Goal: Transaction & Acquisition: Purchase product/service

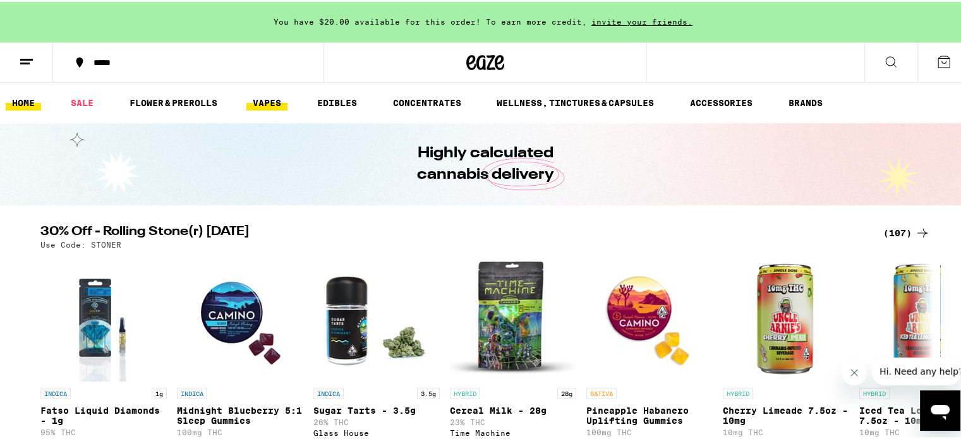
click at [270, 99] on link "VAPES" at bounding box center [266, 101] width 41 height 15
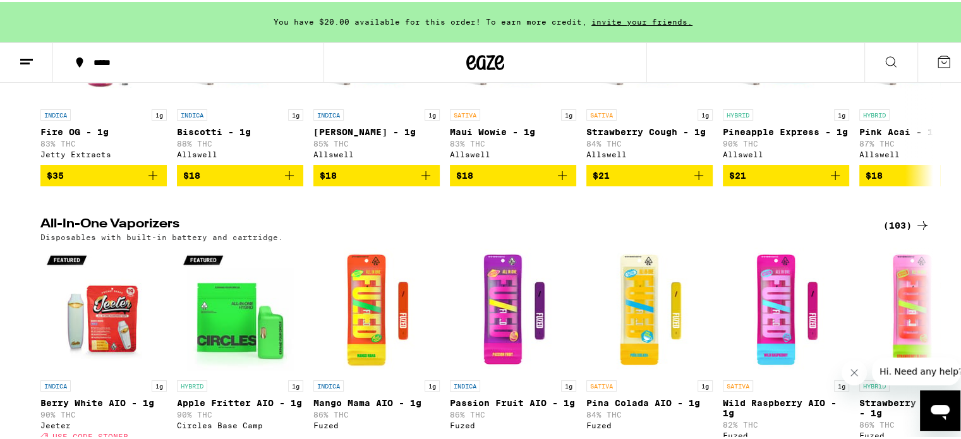
scroll to position [442, 0]
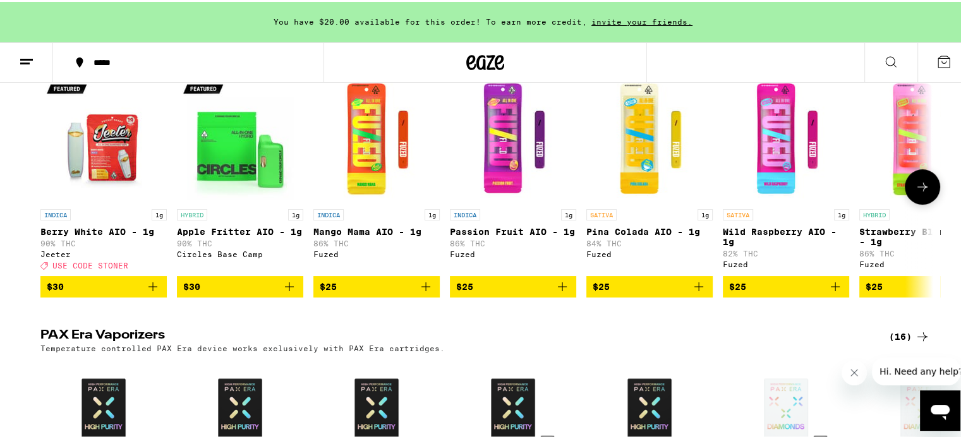
click at [922, 191] on icon at bounding box center [922, 185] width 15 height 15
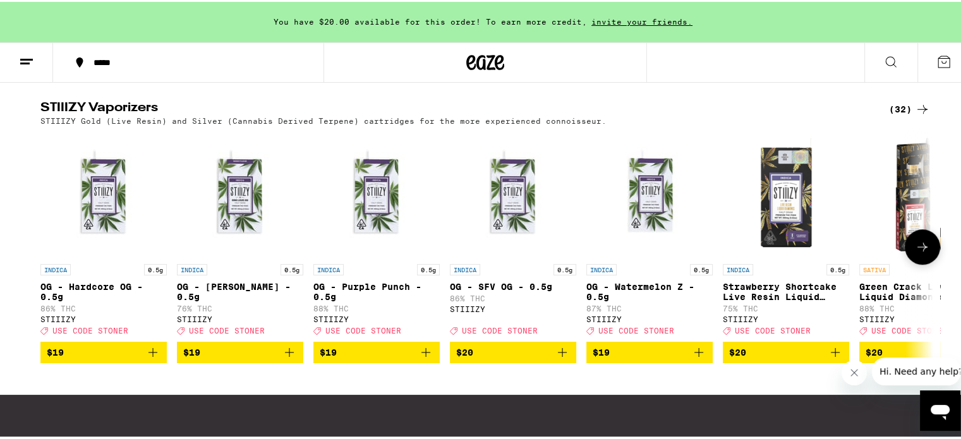
scroll to position [962, 0]
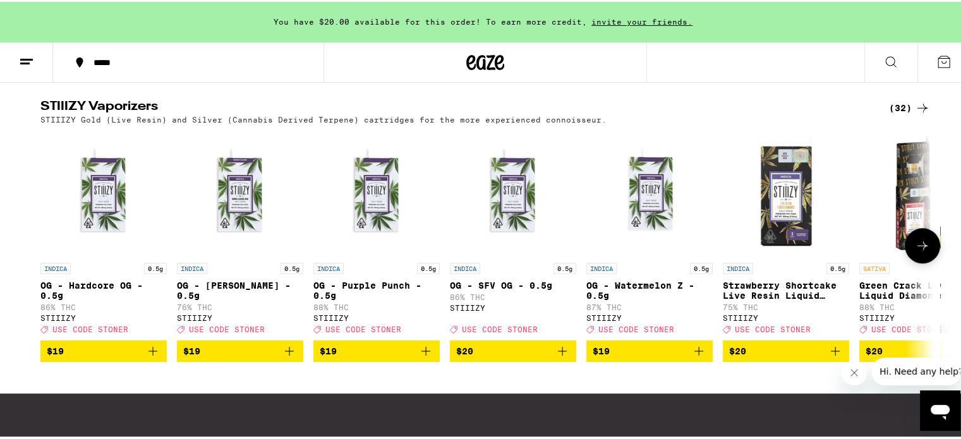
click at [915, 251] on icon at bounding box center [922, 243] width 15 height 15
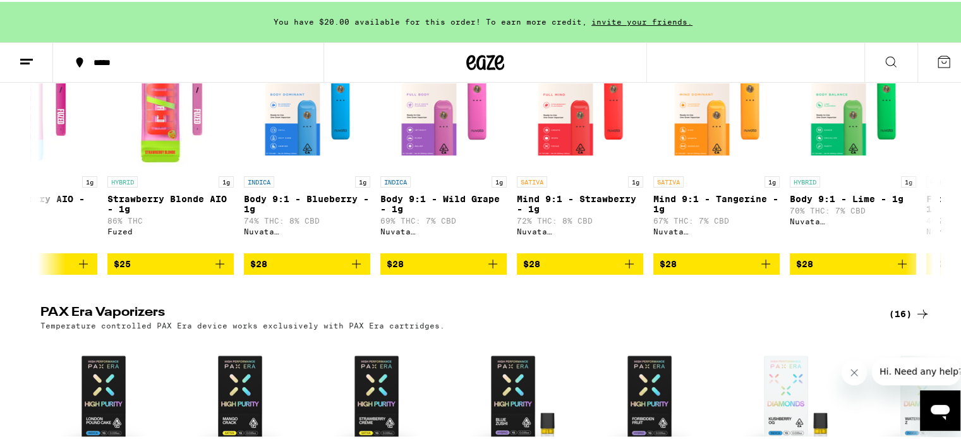
scroll to position [457, 0]
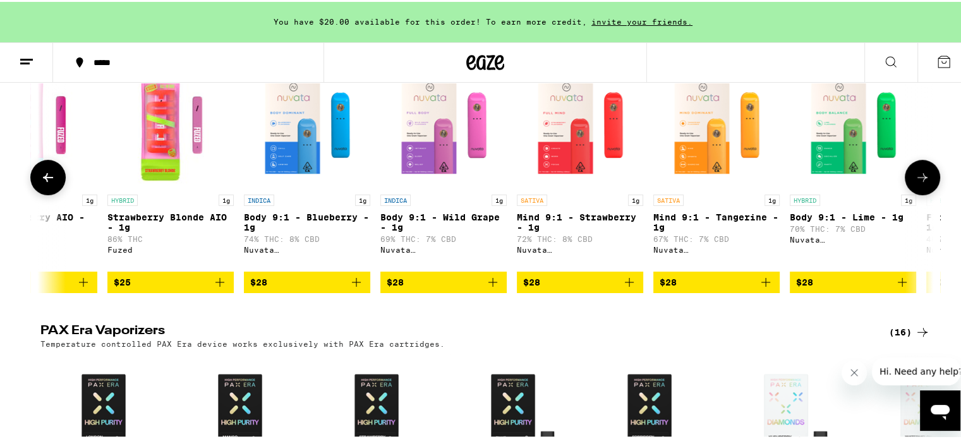
click at [920, 183] on icon at bounding box center [922, 175] width 15 height 15
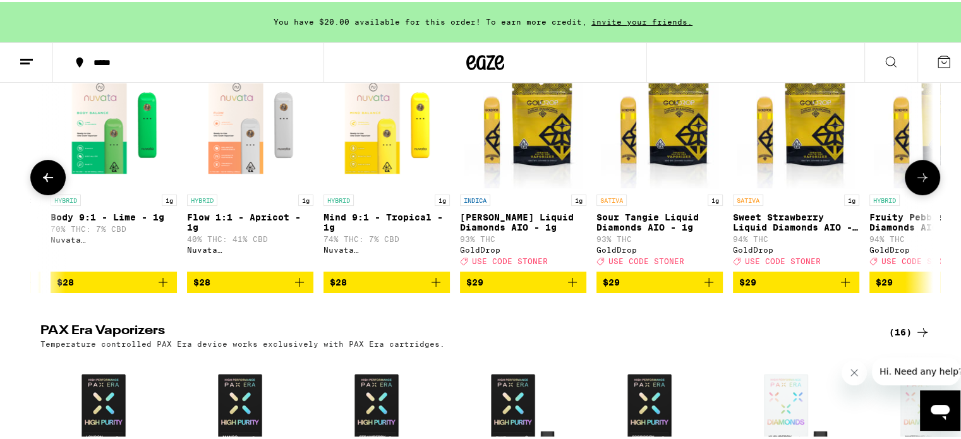
scroll to position [0, 1504]
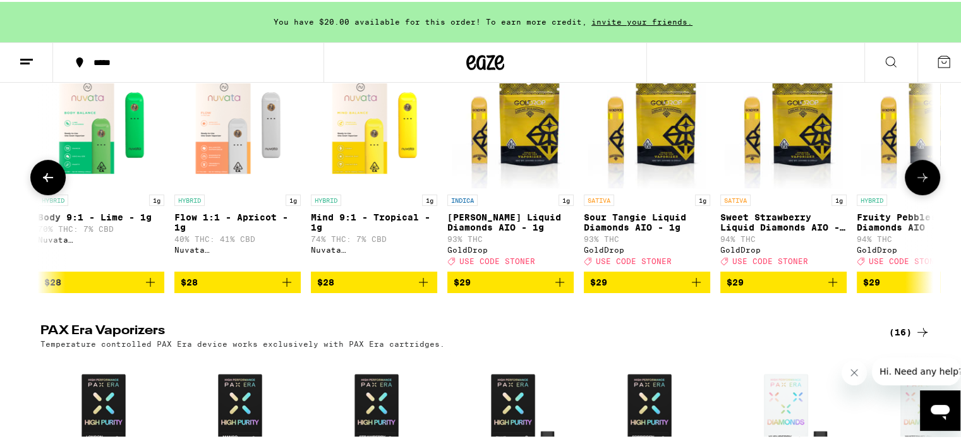
click at [919, 180] on icon at bounding box center [922, 175] width 10 height 9
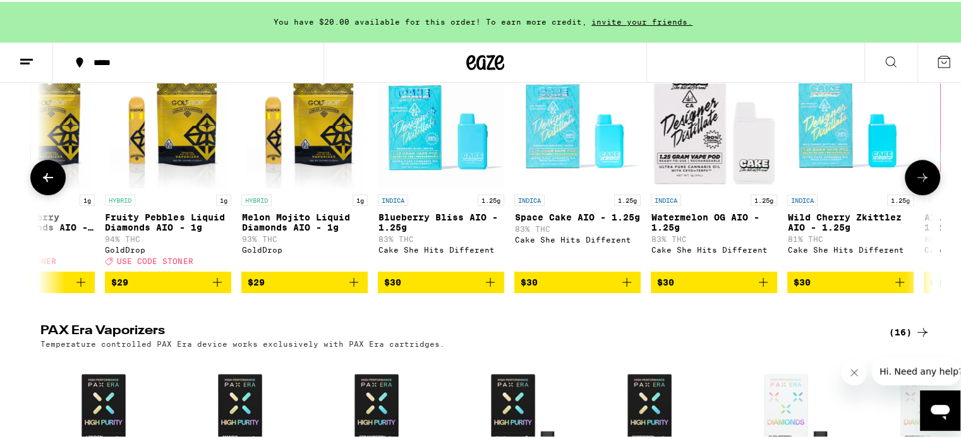
scroll to position [0, 2256]
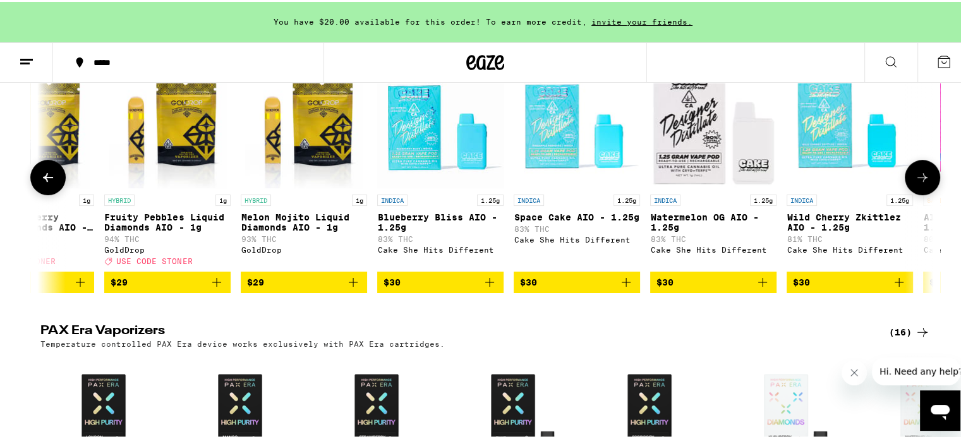
click at [919, 180] on icon at bounding box center [922, 175] width 10 height 9
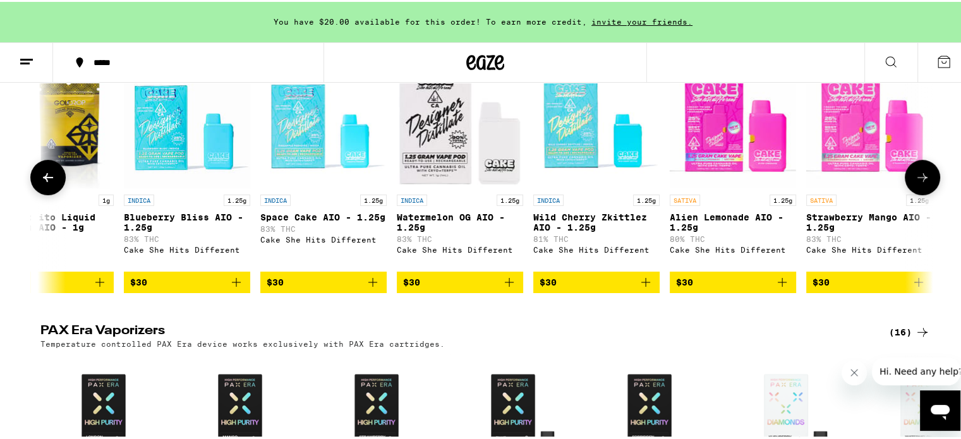
click at [919, 180] on icon at bounding box center [922, 175] width 10 height 9
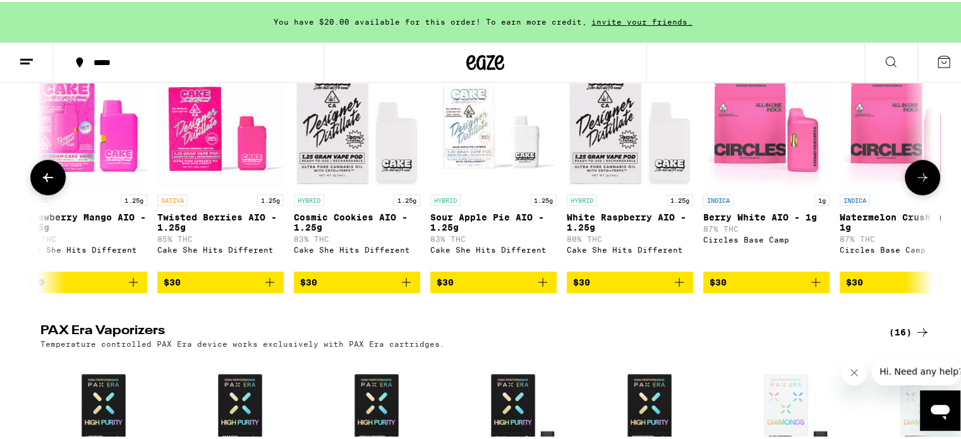
scroll to position [0, 3342]
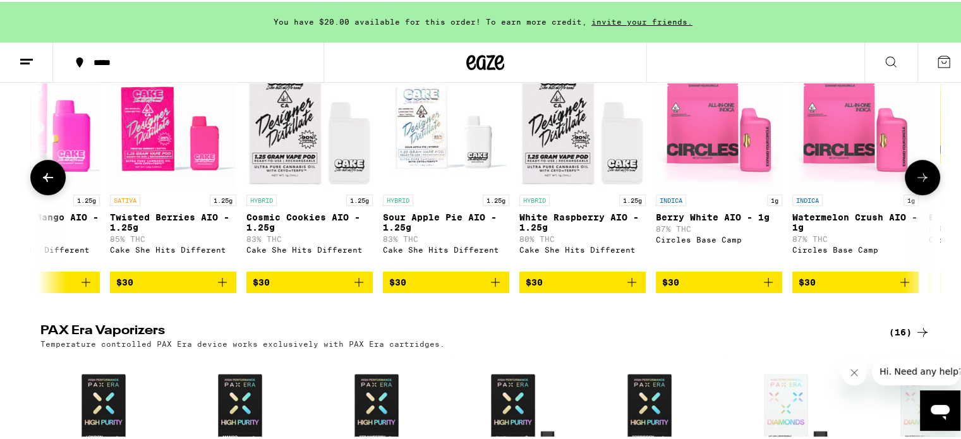
click at [40, 182] on icon at bounding box center [47, 175] width 15 height 15
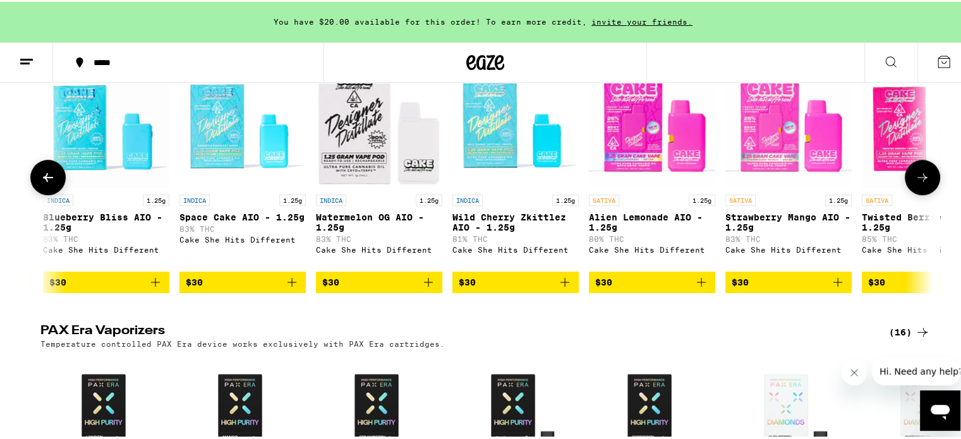
click at [915, 183] on icon at bounding box center [922, 175] width 15 height 15
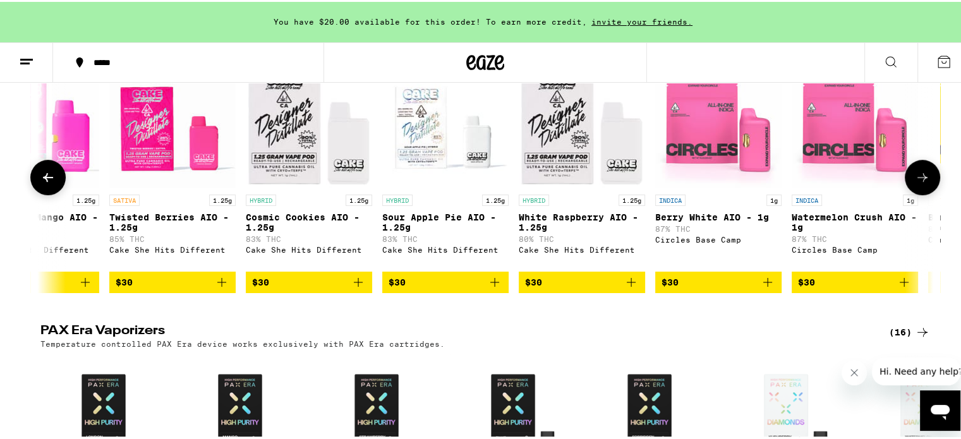
click at [915, 183] on icon at bounding box center [922, 175] width 15 height 15
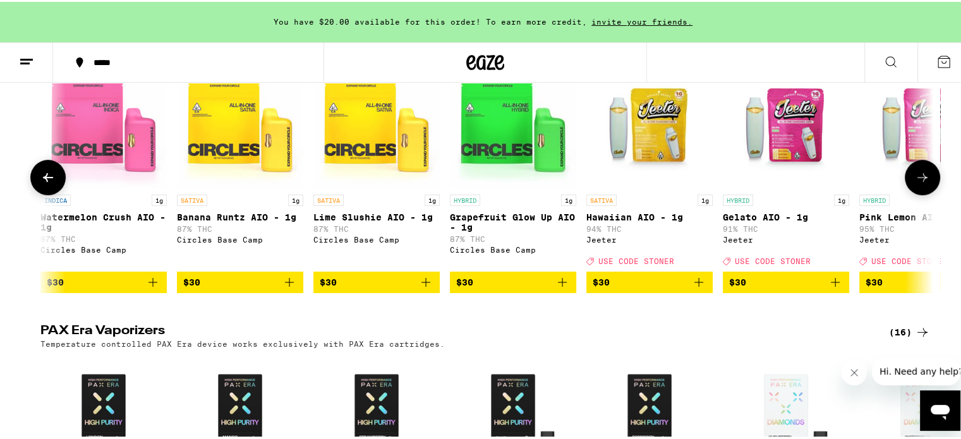
scroll to position [0, 4094]
click at [915, 183] on icon at bounding box center [922, 175] width 15 height 15
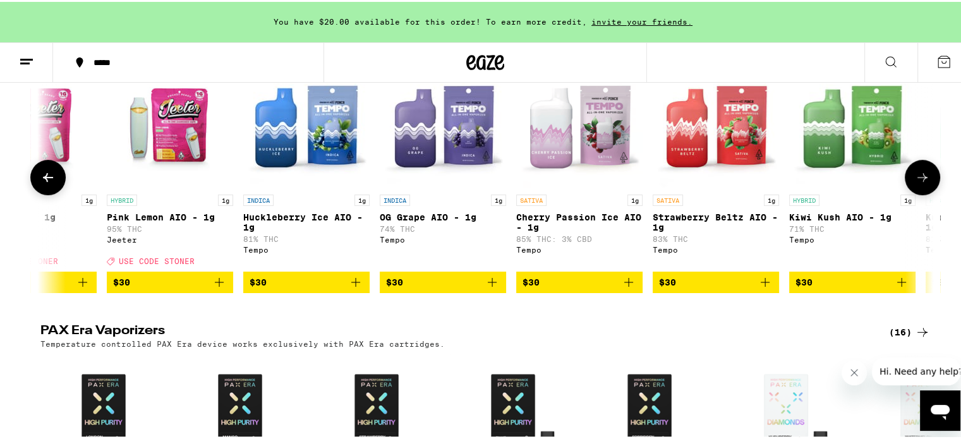
scroll to position [0, 4847]
click at [915, 183] on icon at bounding box center [922, 175] width 15 height 15
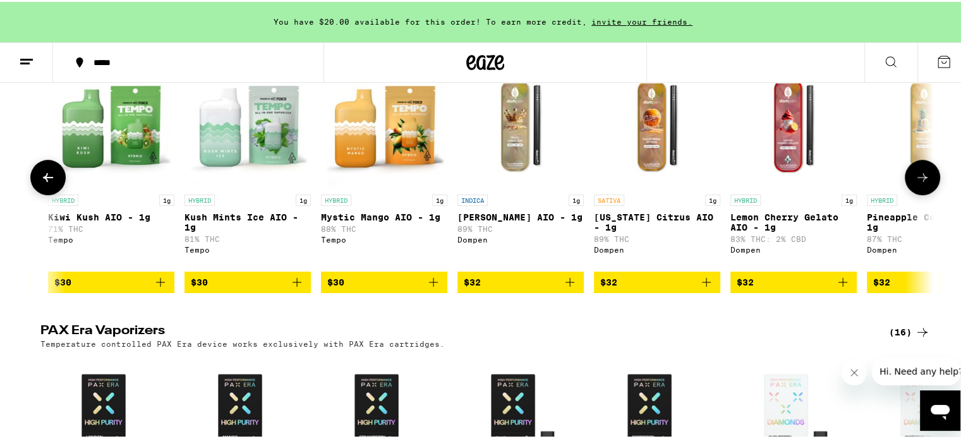
scroll to position [0, 5599]
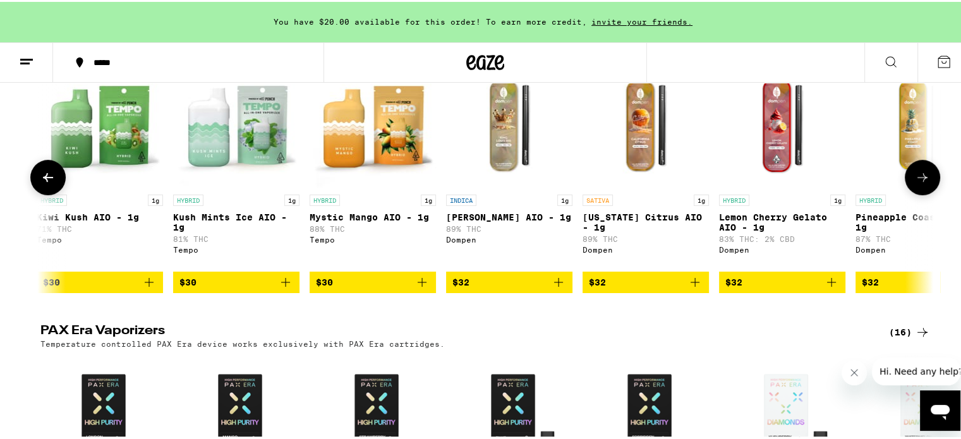
click at [917, 182] on icon at bounding box center [922, 175] width 15 height 15
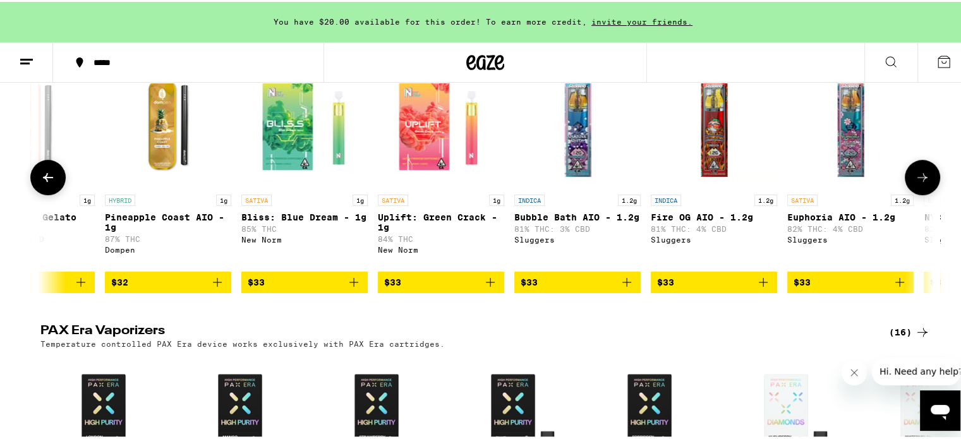
scroll to position [0, 6350]
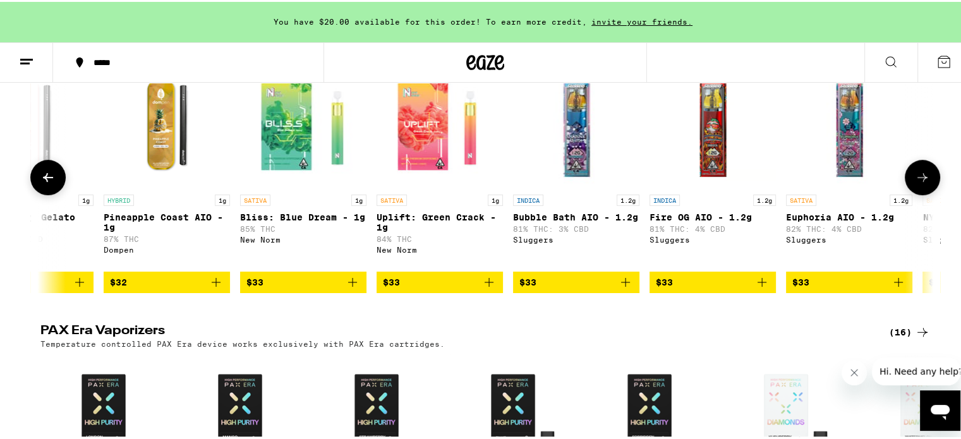
click at [917, 183] on icon at bounding box center [922, 175] width 15 height 15
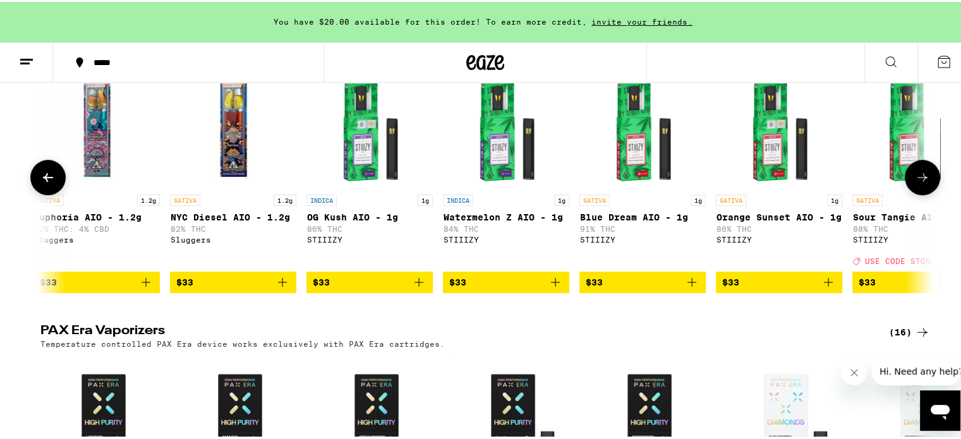
click at [917, 183] on icon at bounding box center [922, 175] width 15 height 15
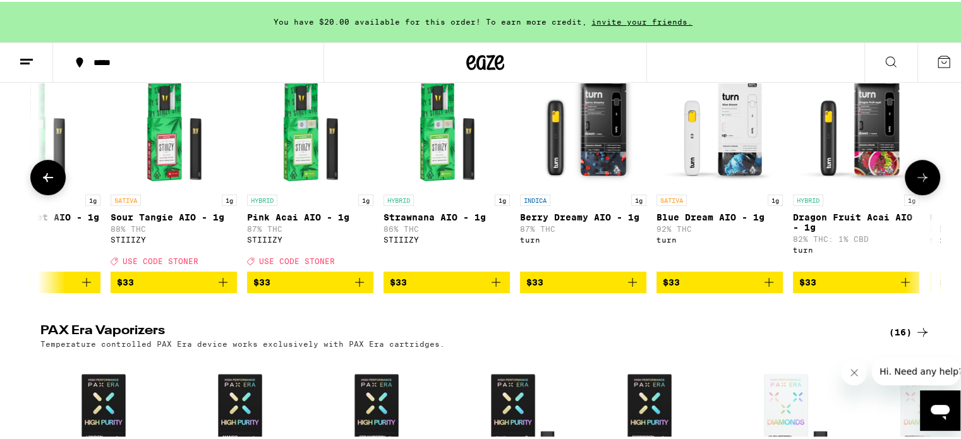
scroll to position [0, 7855]
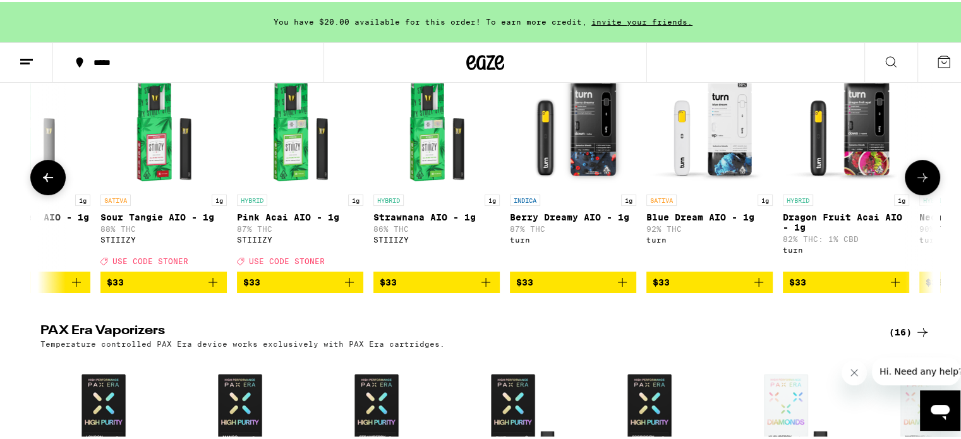
drag, startPoint x: 917, startPoint y: 193, endPoint x: 893, endPoint y: 191, distance: 24.7
click at [917, 183] on icon at bounding box center [922, 175] width 15 height 15
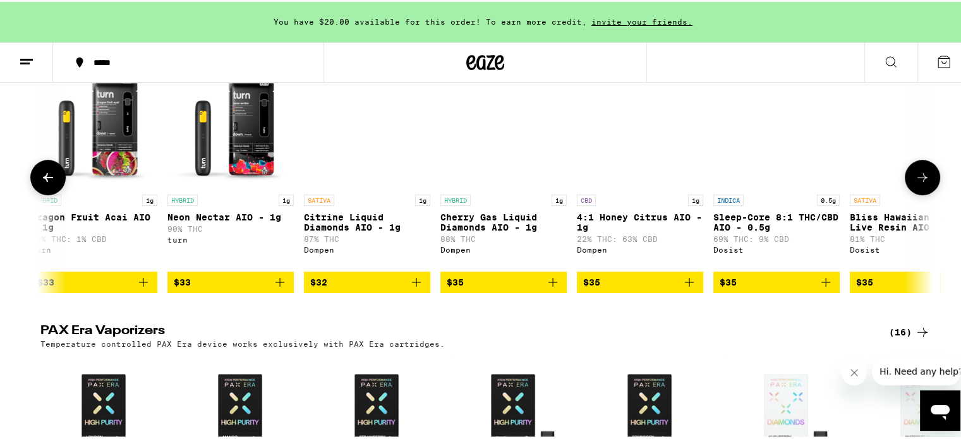
scroll to position [0, 8607]
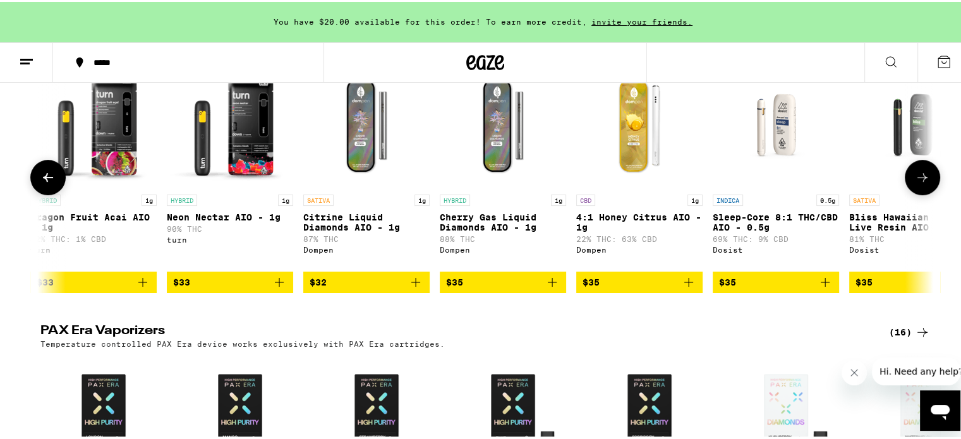
click at [922, 183] on icon at bounding box center [922, 175] width 15 height 15
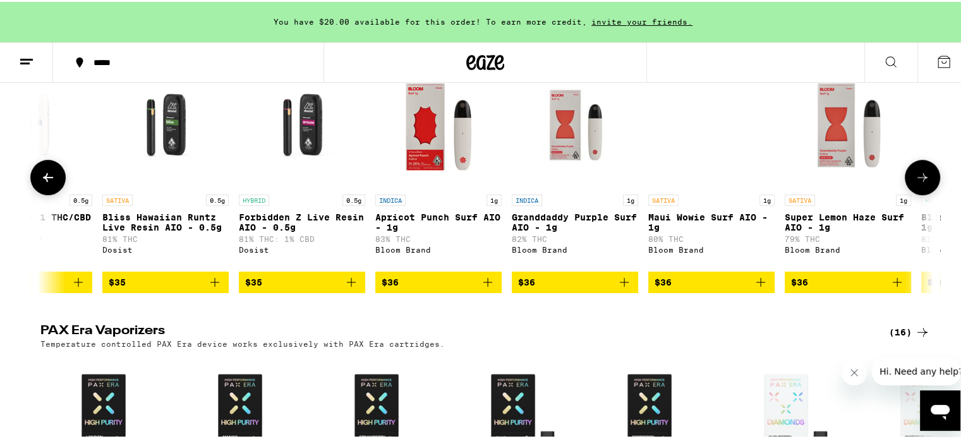
scroll to position [0, 9359]
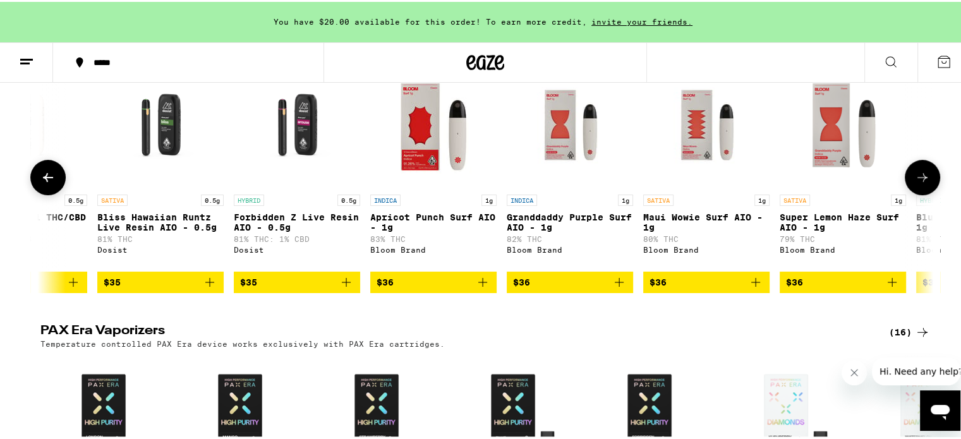
click at [922, 183] on icon at bounding box center [922, 175] width 15 height 15
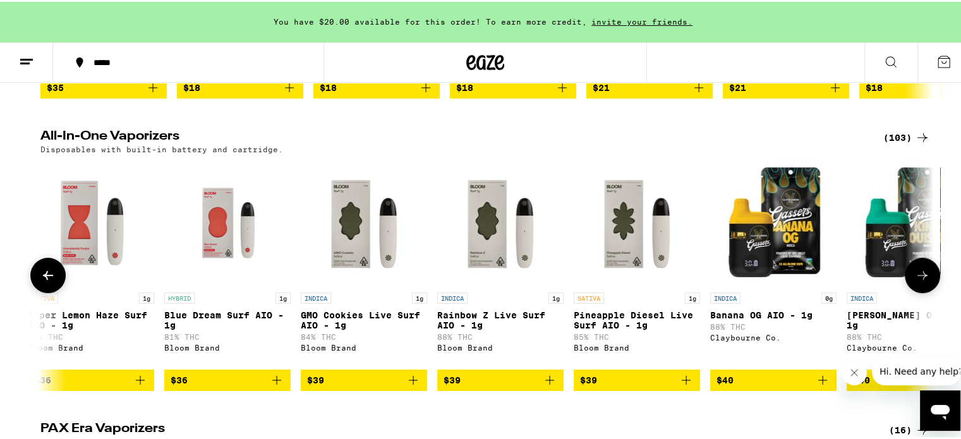
scroll to position [394, 0]
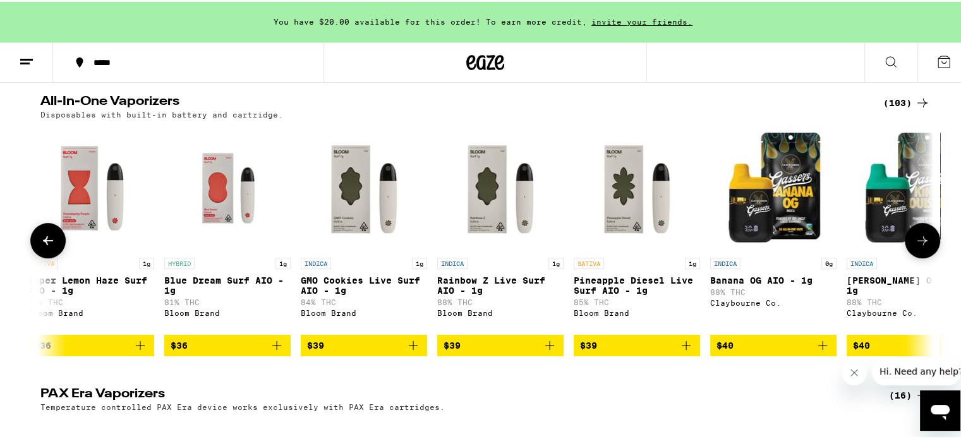
click at [919, 246] on icon at bounding box center [922, 238] width 15 height 15
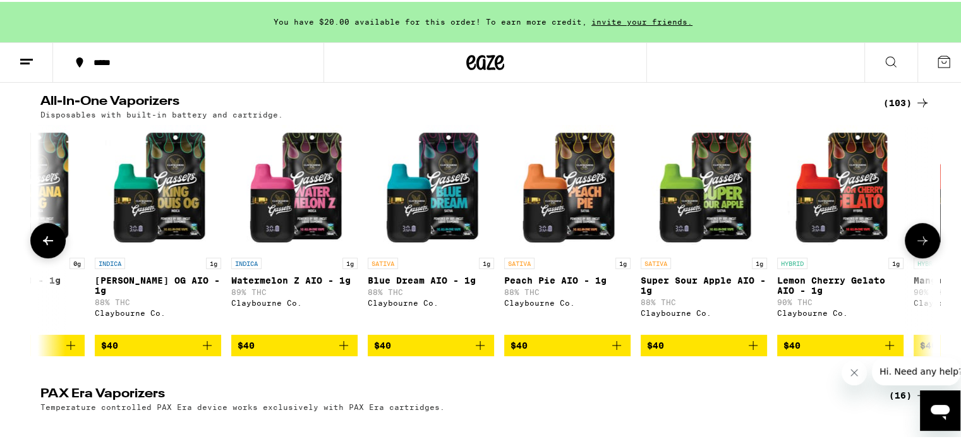
scroll to position [0, 10863]
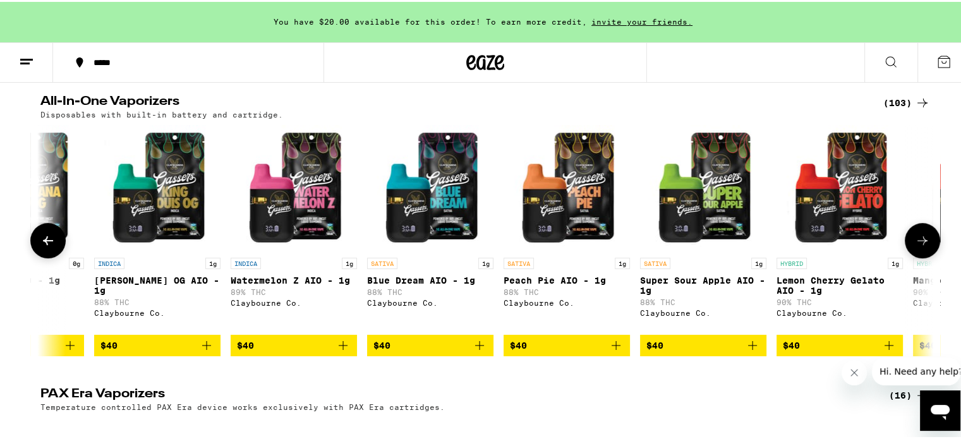
click at [924, 246] on icon at bounding box center [922, 238] width 15 height 15
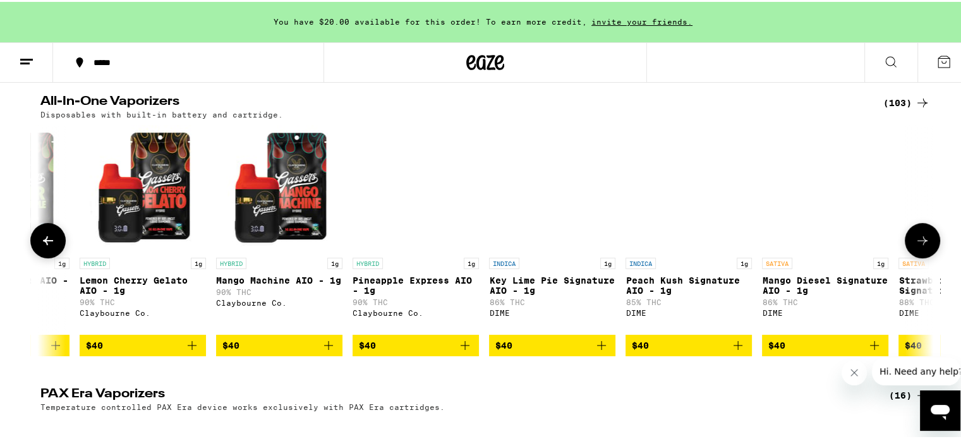
scroll to position [0, 11615]
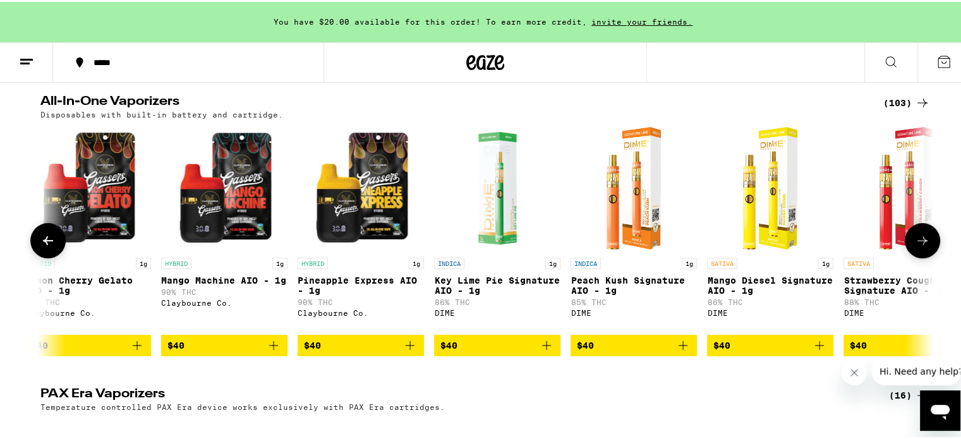
click at [924, 246] on icon at bounding box center [922, 238] width 15 height 15
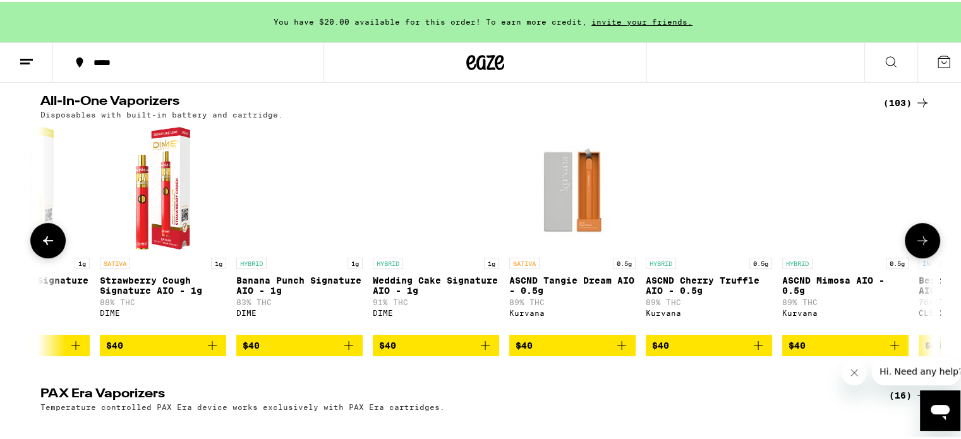
scroll to position [0, 12367]
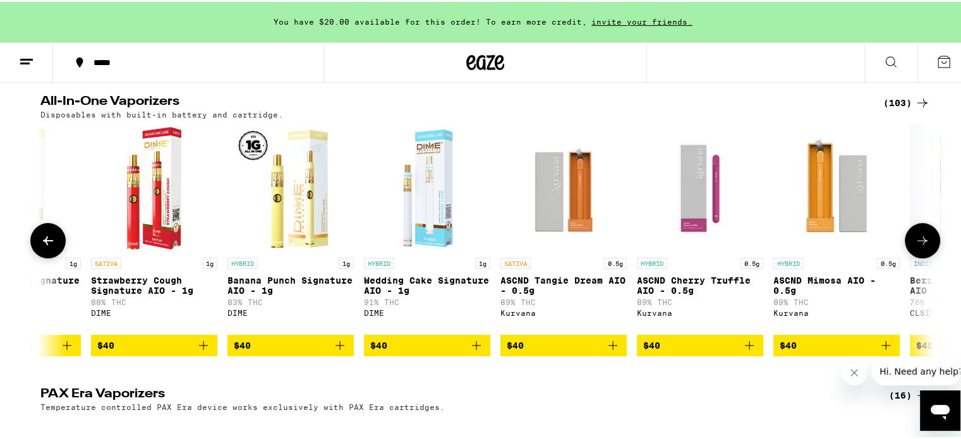
click at [924, 246] on icon at bounding box center [922, 238] width 15 height 15
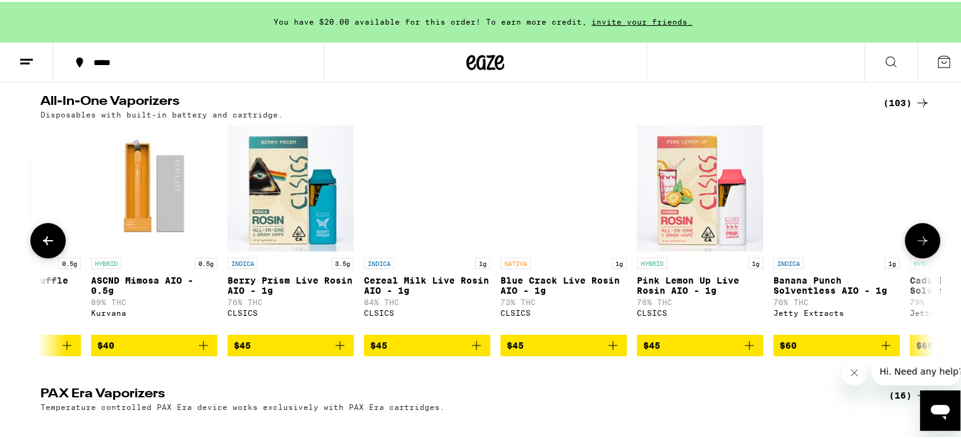
scroll to position [0, 13119]
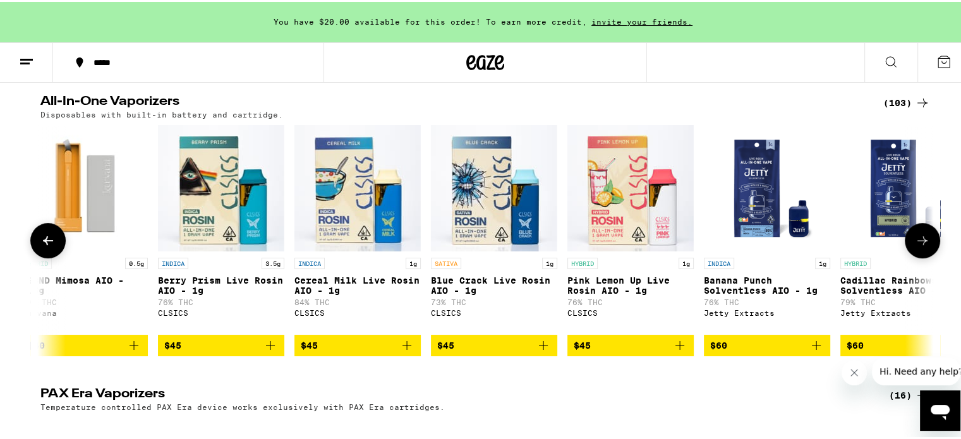
click at [924, 246] on icon at bounding box center [922, 238] width 15 height 15
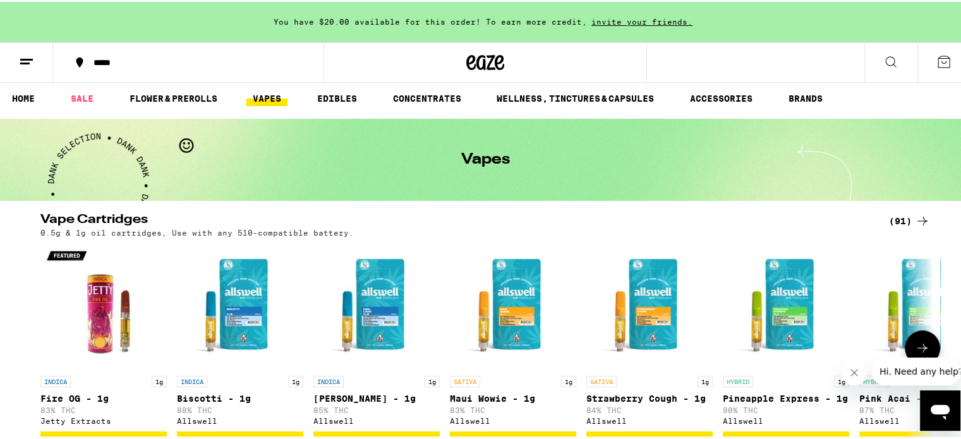
scroll to position [0, 0]
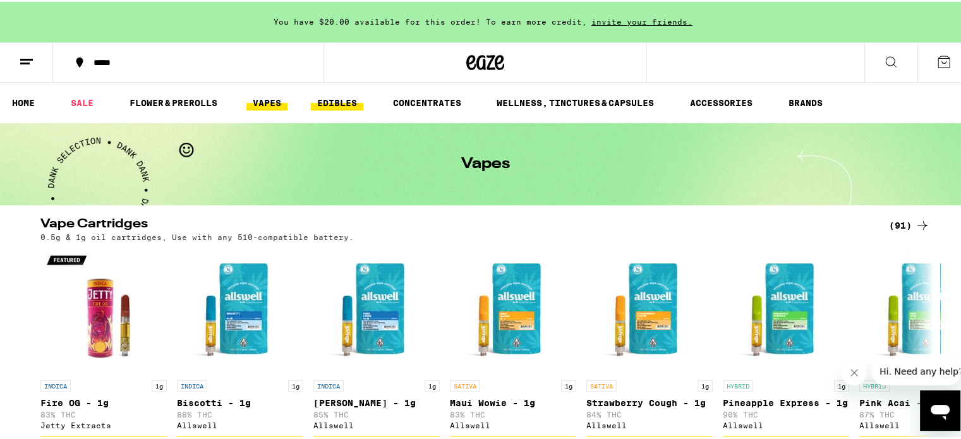
click at [349, 100] on link "EDIBLES" at bounding box center [337, 101] width 52 height 15
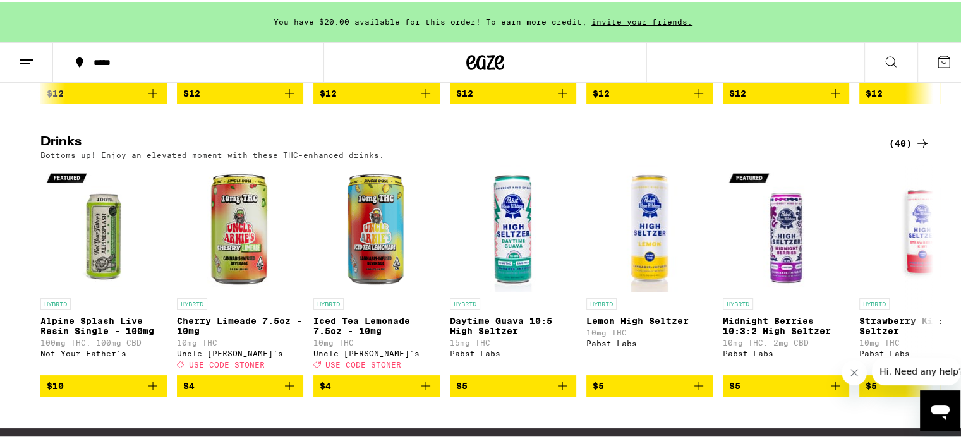
scroll to position [632, 0]
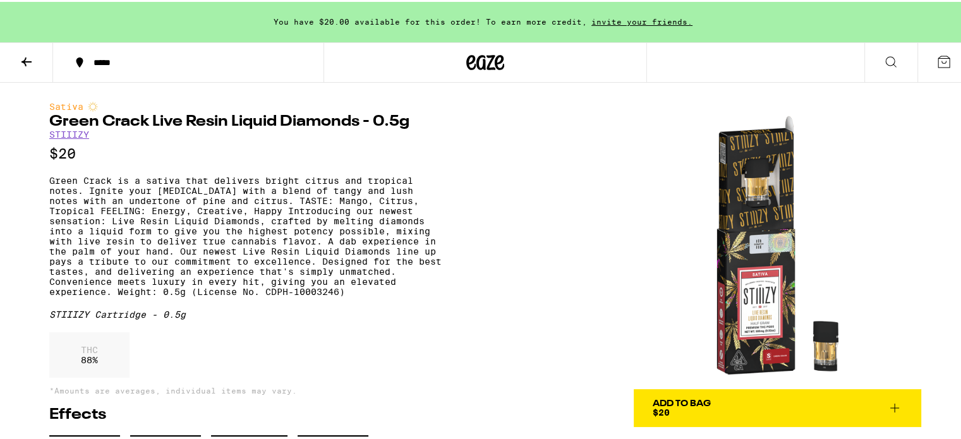
click at [815, 351] on img at bounding box center [777, 243] width 287 height 287
